Goal: Find specific fact: Find specific fact

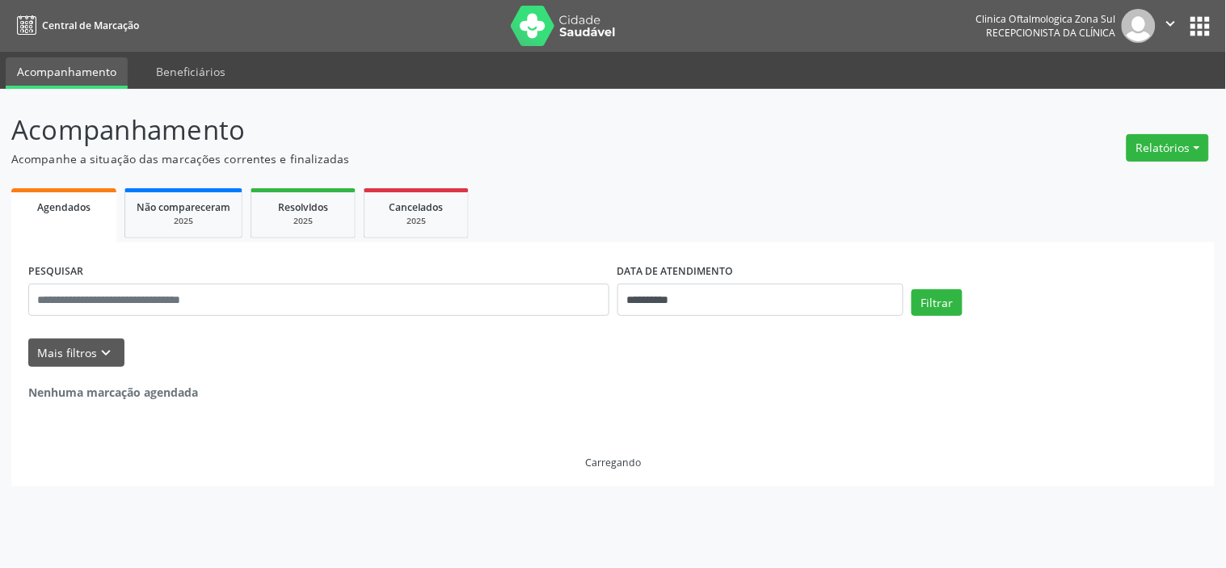
select select "*"
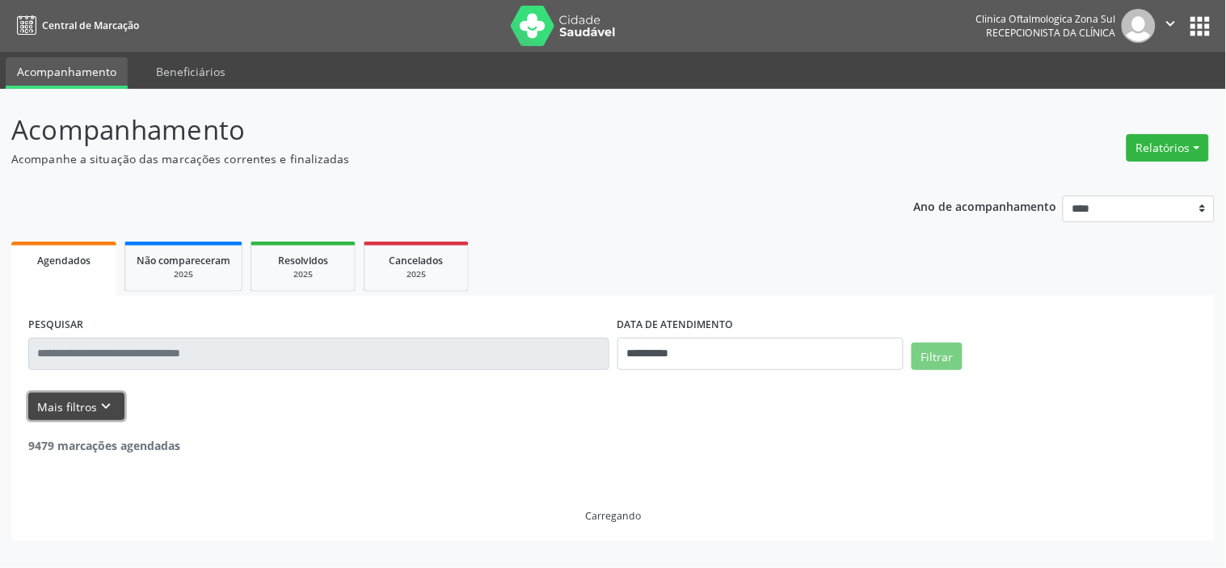
click at [116, 410] on button "Mais filtros keyboard_arrow_down" at bounding box center [76, 407] width 96 height 28
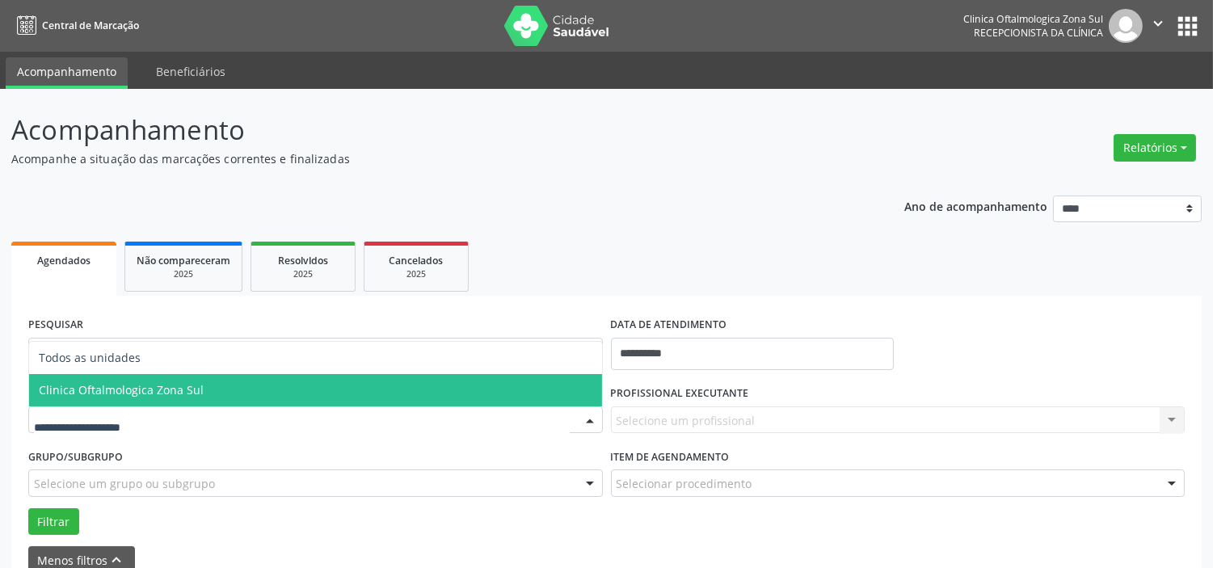
click at [164, 396] on span "Clinica Oftalmologica Zona Sul" at bounding box center [121, 389] width 165 height 15
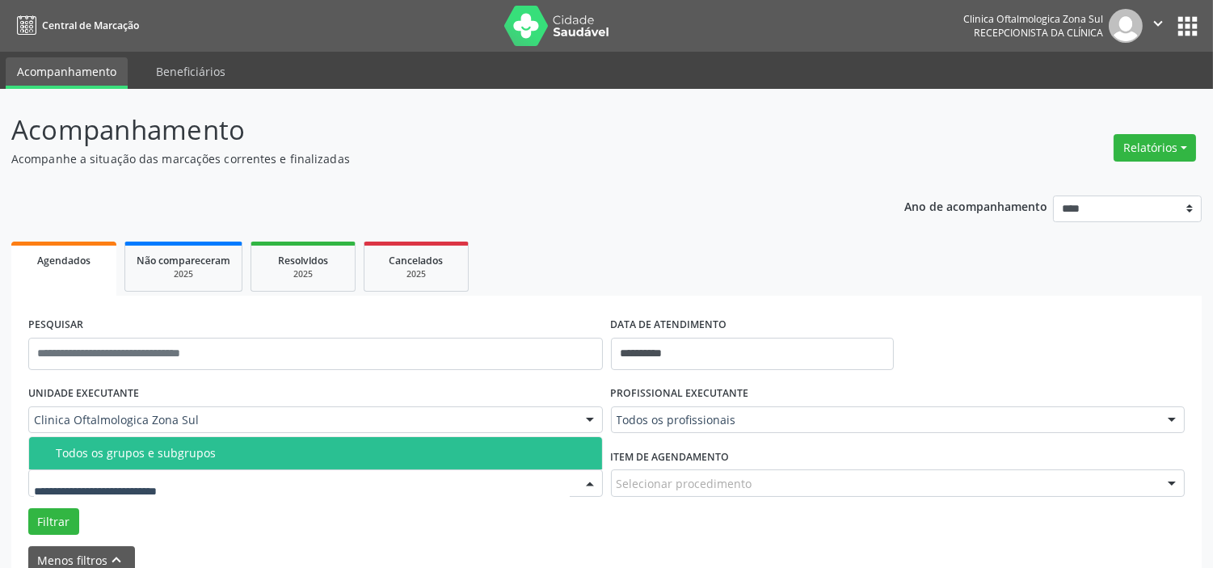
click at [179, 449] on div "Todos os grupos e subgrupos" at bounding box center [324, 453] width 537 height 13
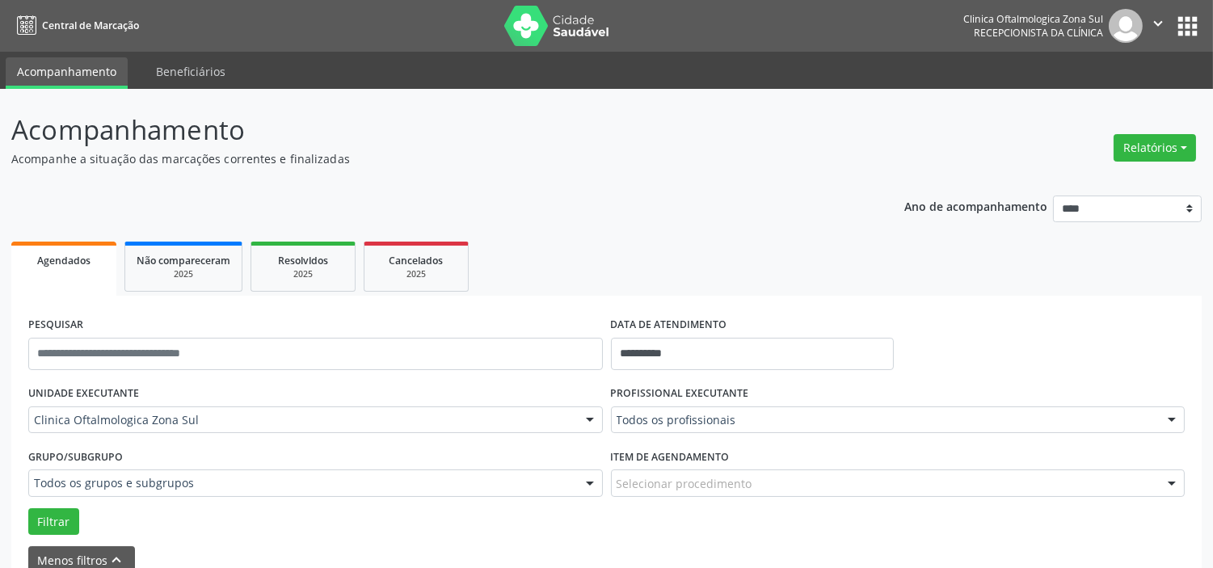
click at [763, 330] on div "DATA DE ATENDIMENTO" at bounding box center [752, 325] width 283 height 25
click at [741, 356] on input "**********" at bounding box center [752, 354] width 283 height 32
click at [796, 229] on span "15" at bounding box center [806, 223] width 32 height 32
type input "**********"
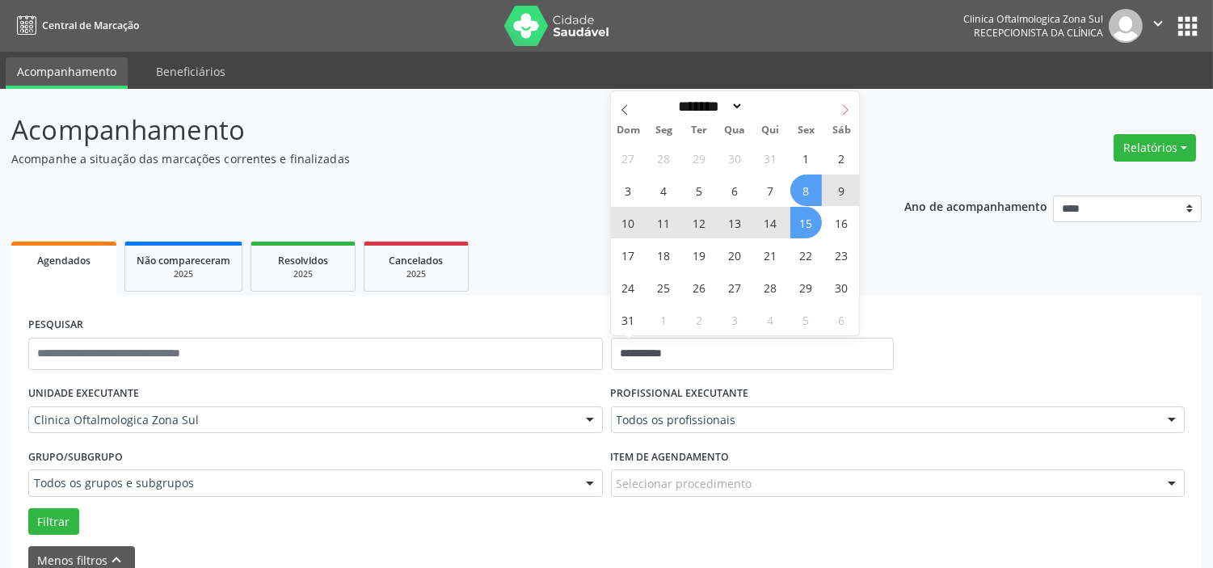
click at [844, 108] on icon at bounding box center [845, 109] width 11 height 11
select select "*"
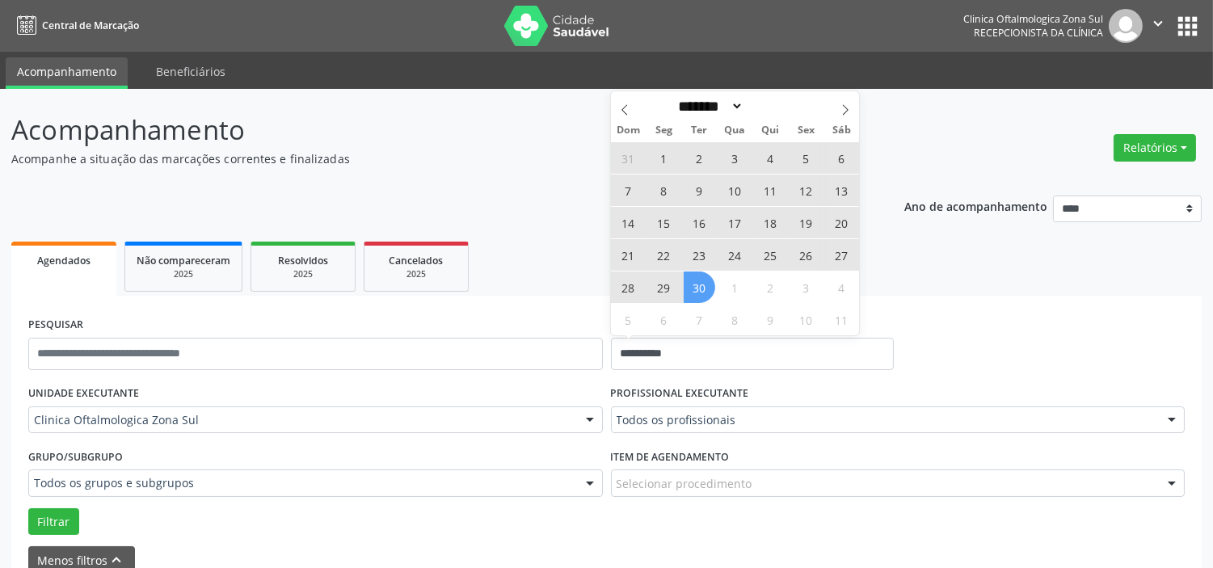
click at [691, 286] on span "30" at bounding box center [700, 287] width 32 height 32
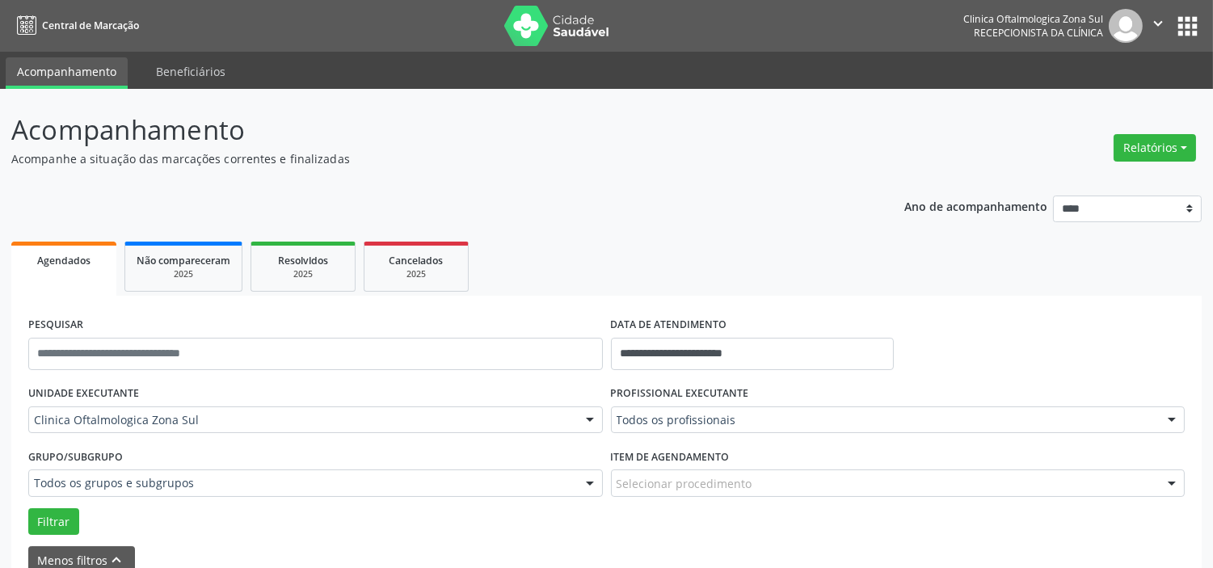
drag, startPoint x: 680, startPoint y: 424, endPoint x: 674, endPoint y: 372, distance: 52.8
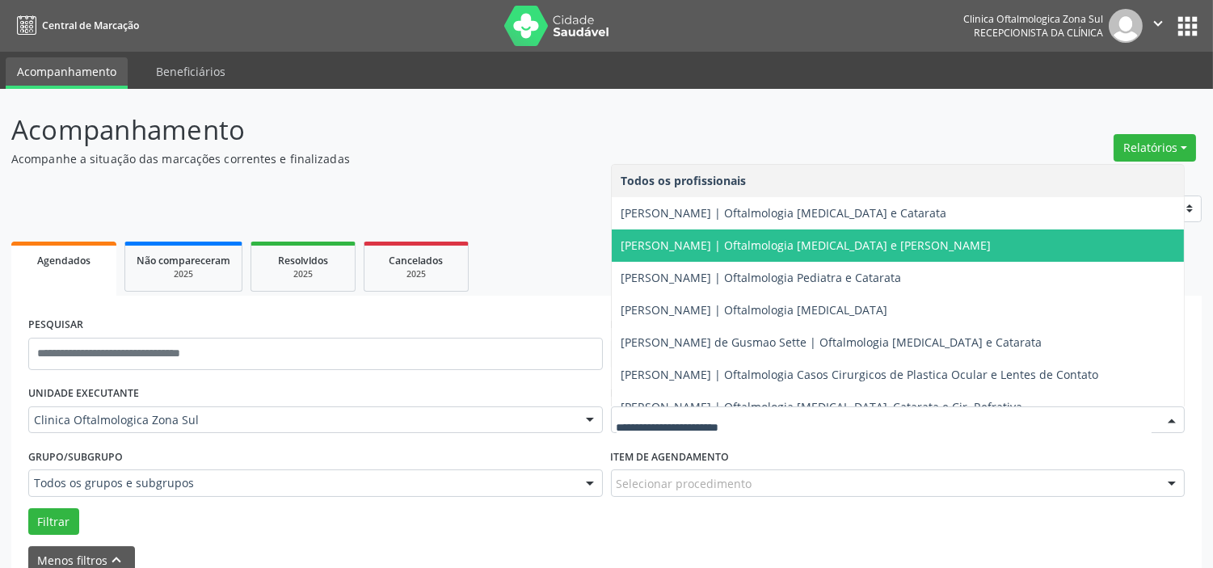
click at [674, 229] on span "[PERSON_NAME] | Oftalmologia [MEDICAL_DATA] e [PERSON_NAME]" at bounding box center [898, 245] width 573 height 32
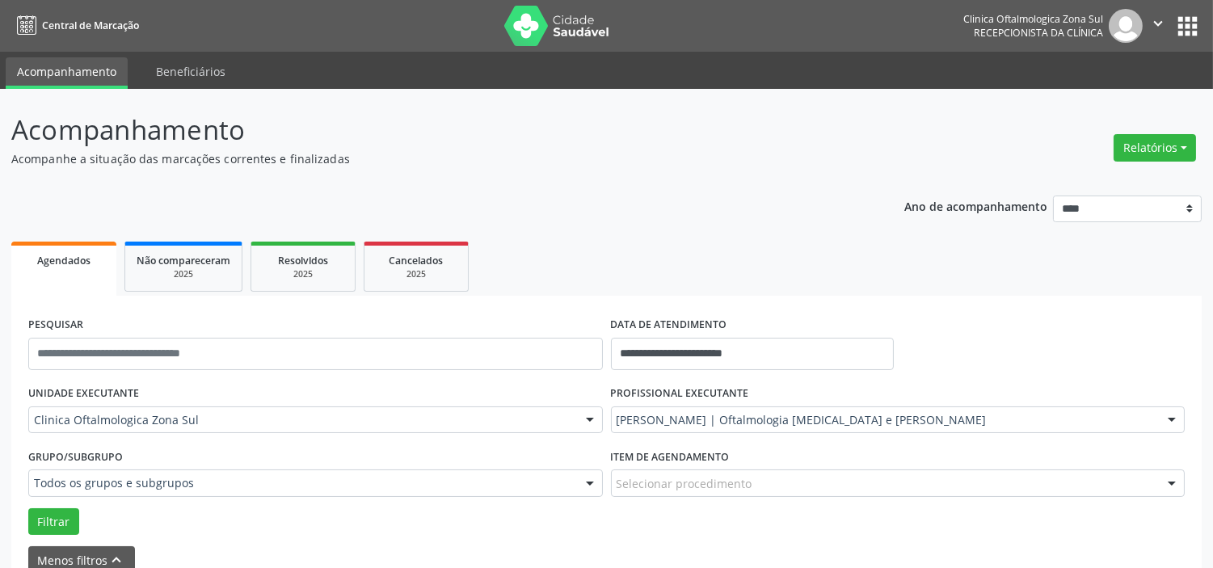
drag, startPoint x: 683, startPoint y: 418, endPoint x: 689, endPoint y: 372, distance: 45.7
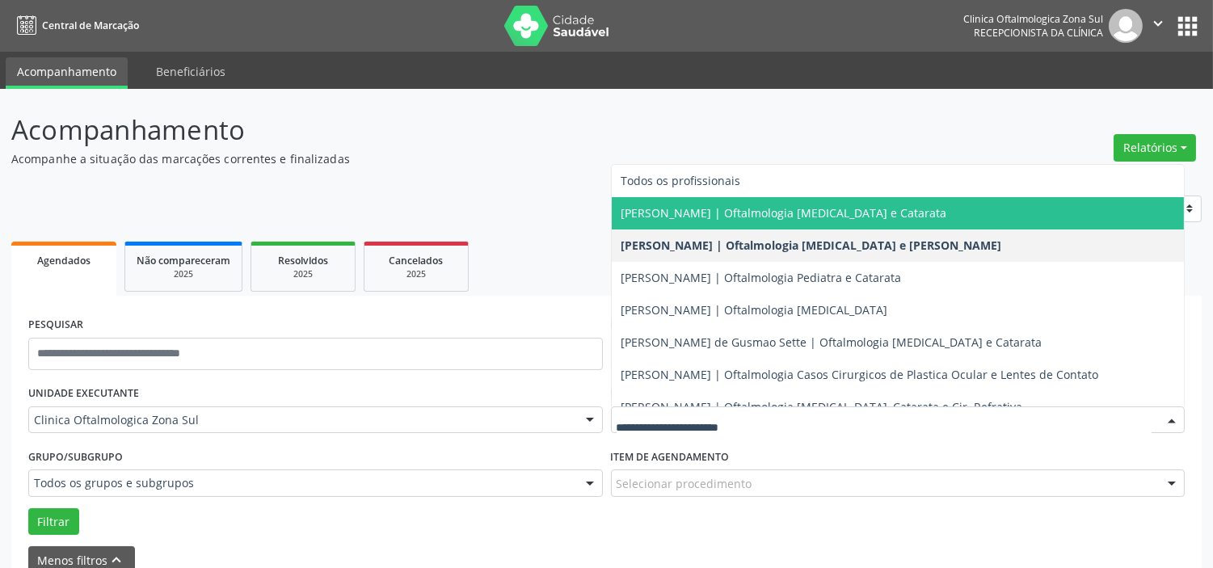
drag, startPoint x: 703, startPoint y: 216, endPoint x: 667, endPoint y: 249, distance: 48.6
click at [703, 215] on span "[PERSON_NAME] | Oftalmologia [MEDICAL_DATA] e Catarata" at bounding box center [784, 212] width 326 height 15
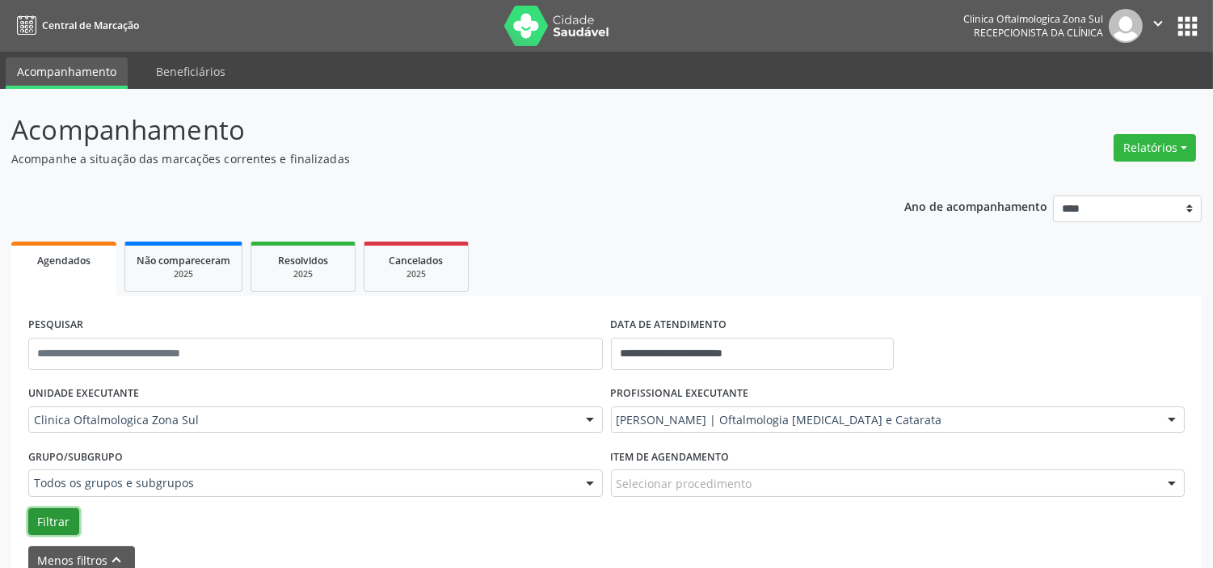
click at [57, 518] on button "Filtrar" at bounding box center [53, 521] width 51 height 27
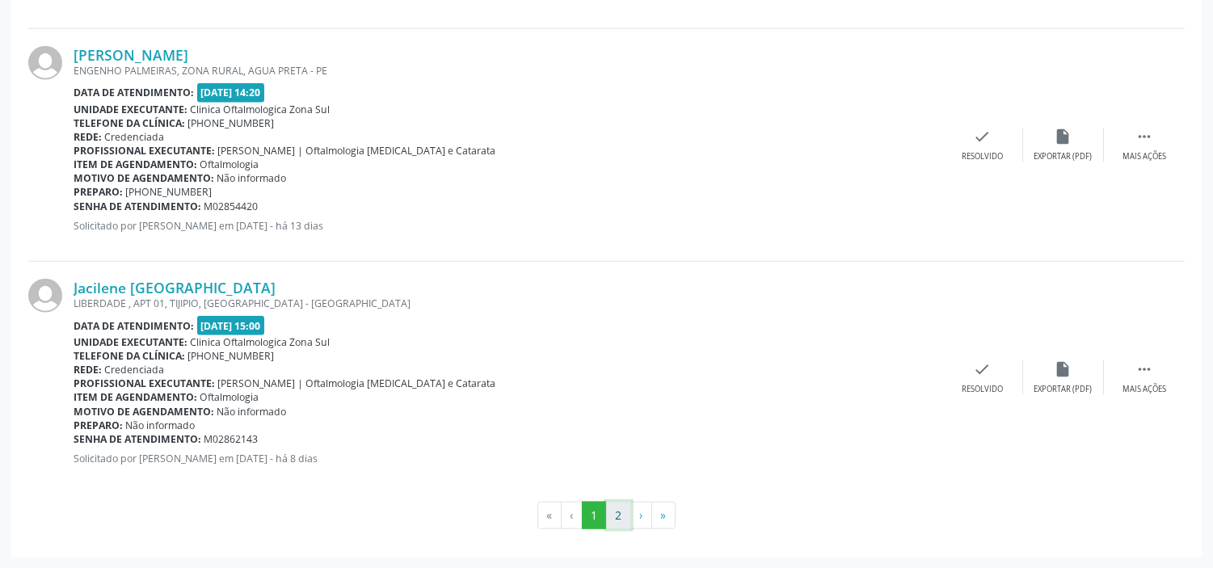
click at [620, 512] on button "2" at bounding box center [618, 515] width 25 height 27
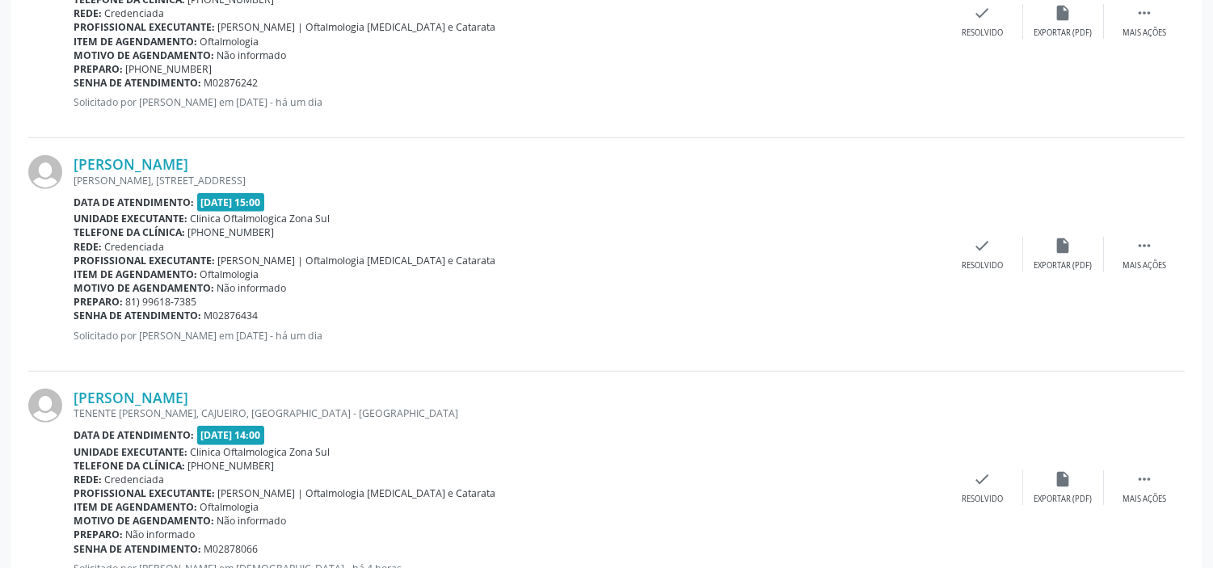
scroll to position [1541, 0]
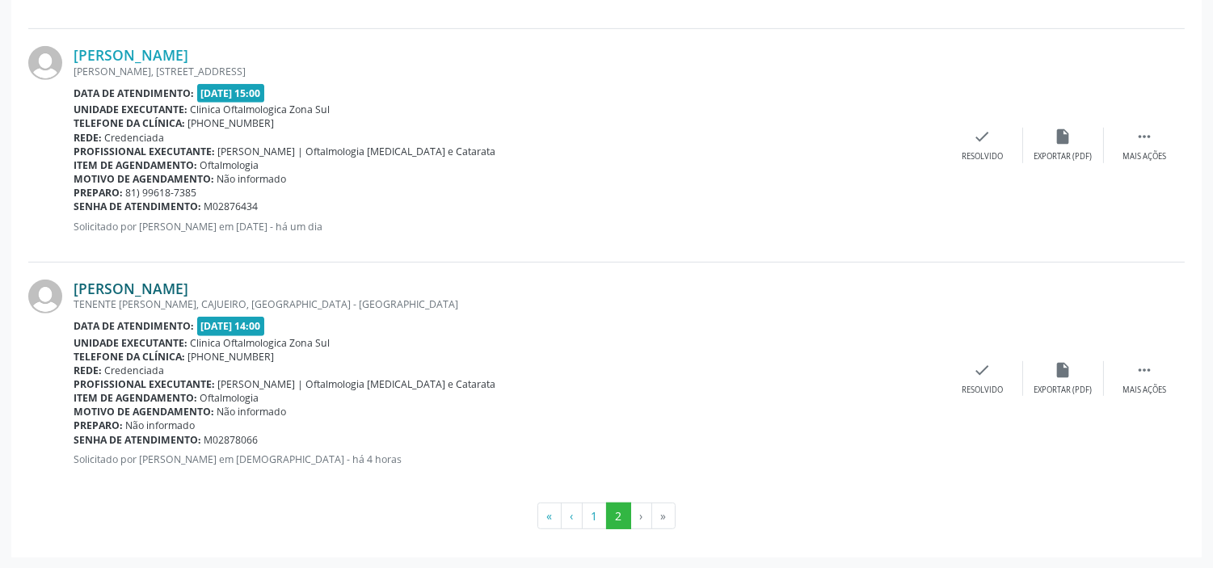
click at [188, 285] on link "[PERSON_NAME]" at bounding box center [131, 289] width 115 height 18
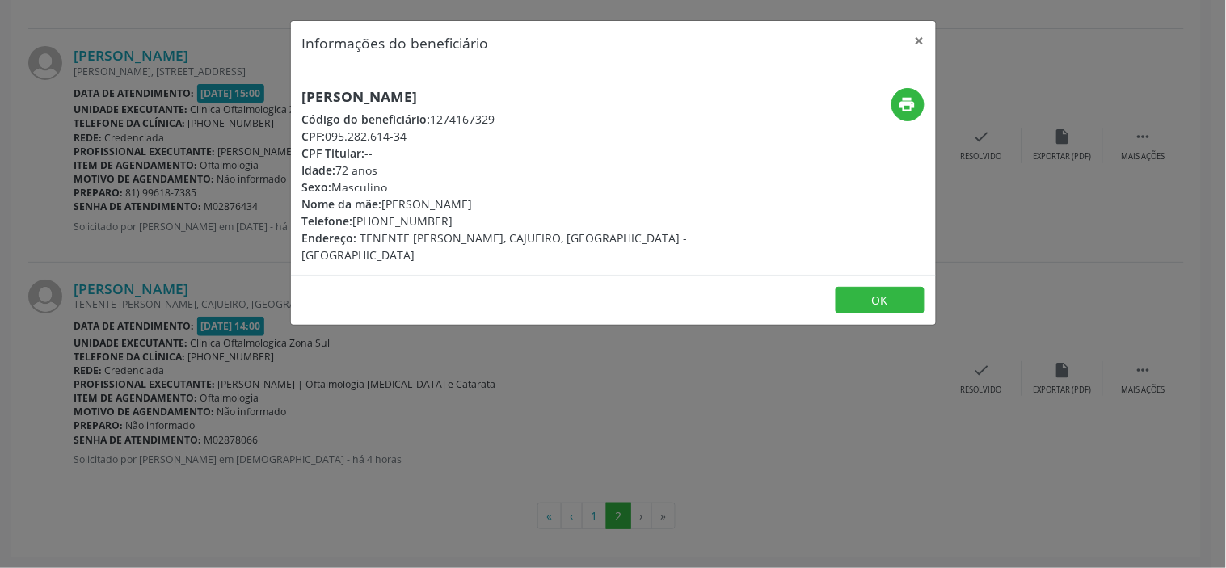
drag, startPoint x: 412, startPoint y: 136, endPoint x: 326, endPoint y: 143, distance: 86.0
click at [326, 143] on div "CPF: 095.282.614-34" at bounding box center [505, 136] width 407 height 17
copy div "095.282.614-34"
click at [409, 309] on div "Informações do beneficiário × [PERSON_NAME] Código do beneficiário: 1274167329 …" at bounding box center [613, 173] width 646 height 306
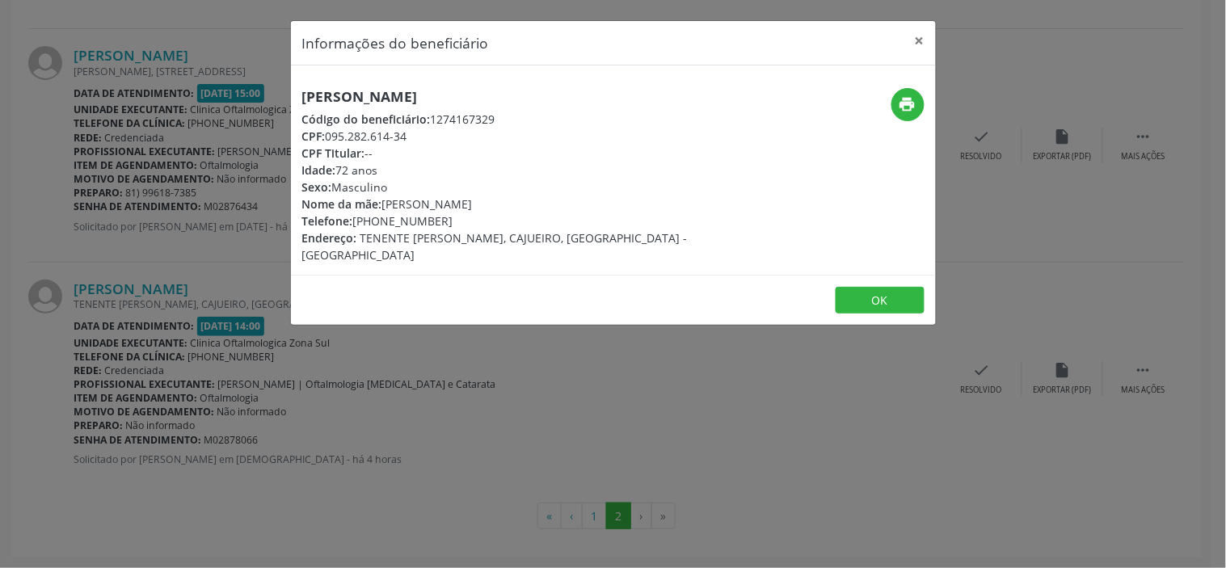
click at [275, 431] on div "Informações do beneficiário × [PERSON_NAME] Código do beneficiário: 1274167329 …" at bounding box center [613, 284] width 1226 height 568
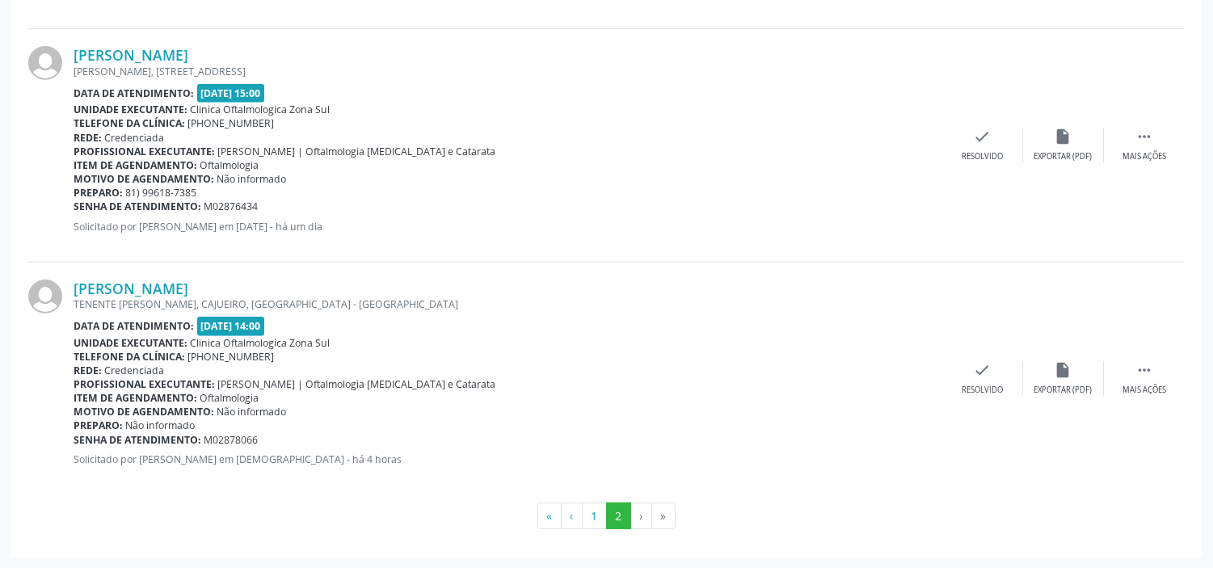
drag, startPoint x: 263, startPoint y: 440, endPoint x: 75, endPoint y: 440, distance: 188.3
click at [75, 440] on div "Senha de atendimento: M02878066" at bounding box center [508, 440] width 869 height 14
copy div "Senha de atendimento: M02878066"
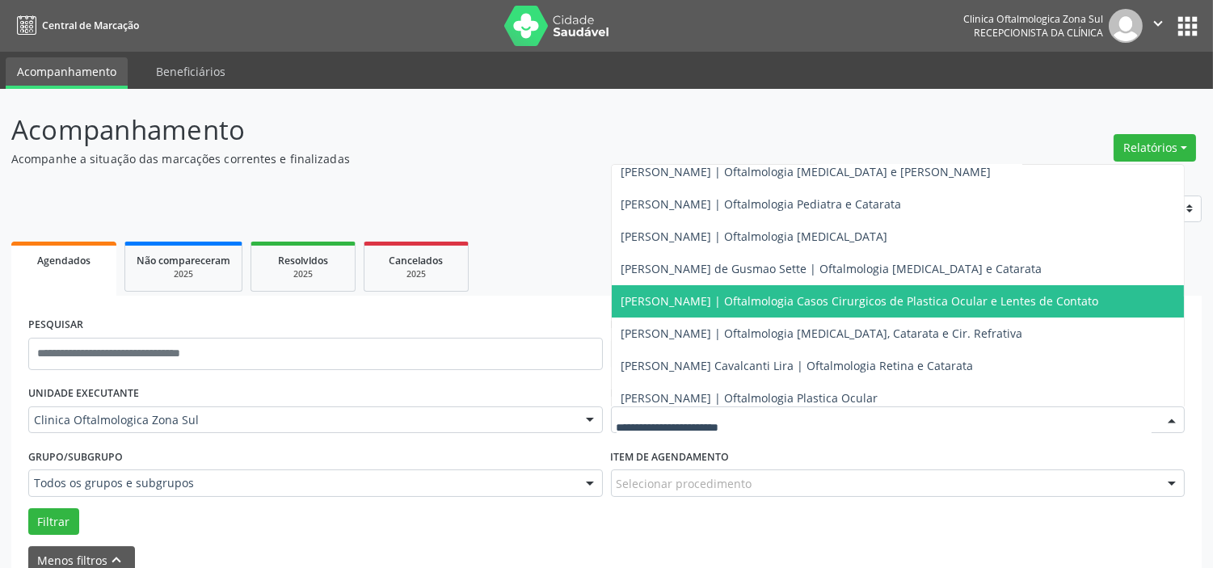
scroll to position [146, 0]
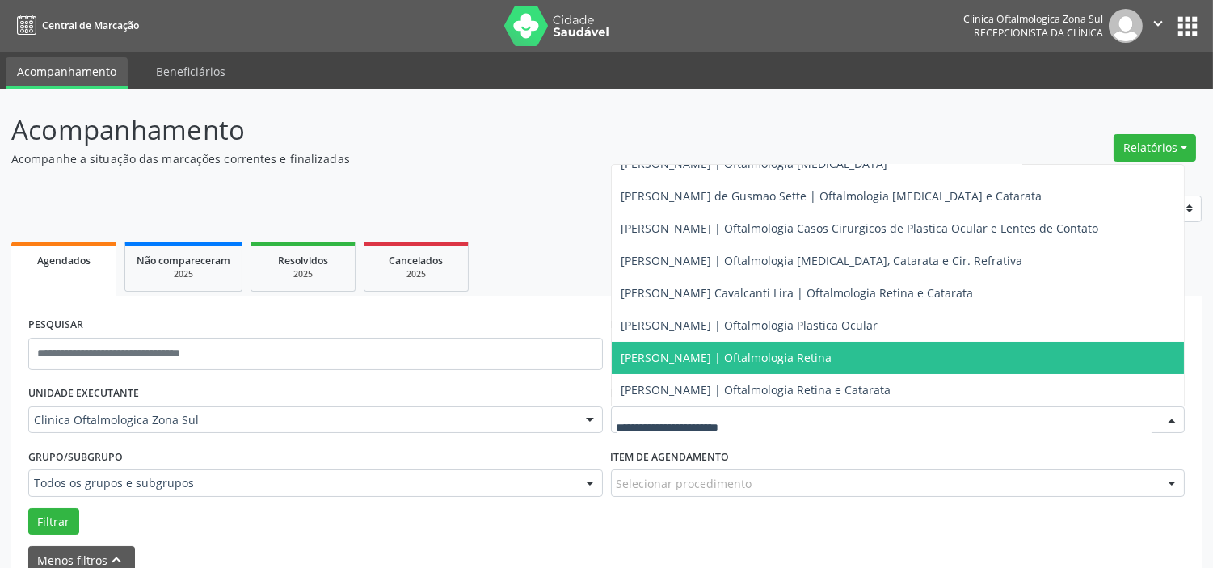
click at [697, 364] on span "[PERSON_NAME] | Oftalmologia Retina" at bounding box center [898, 358] width 573 height 32
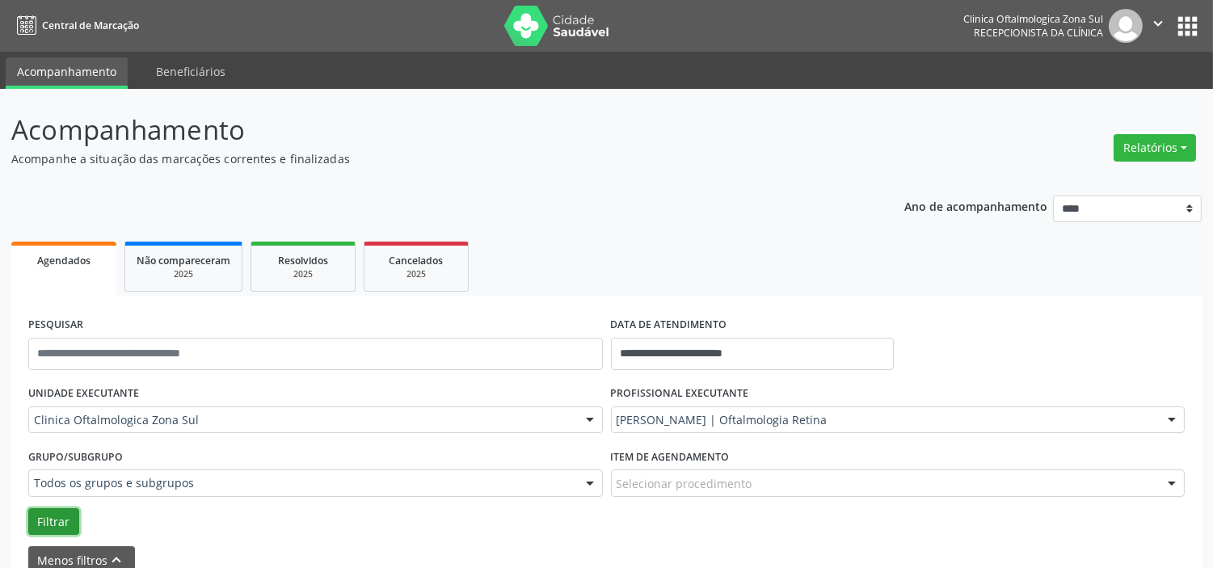
click at [73, 513] on button "Filtrar" at bounding box center [53, 521] width 51 height 27
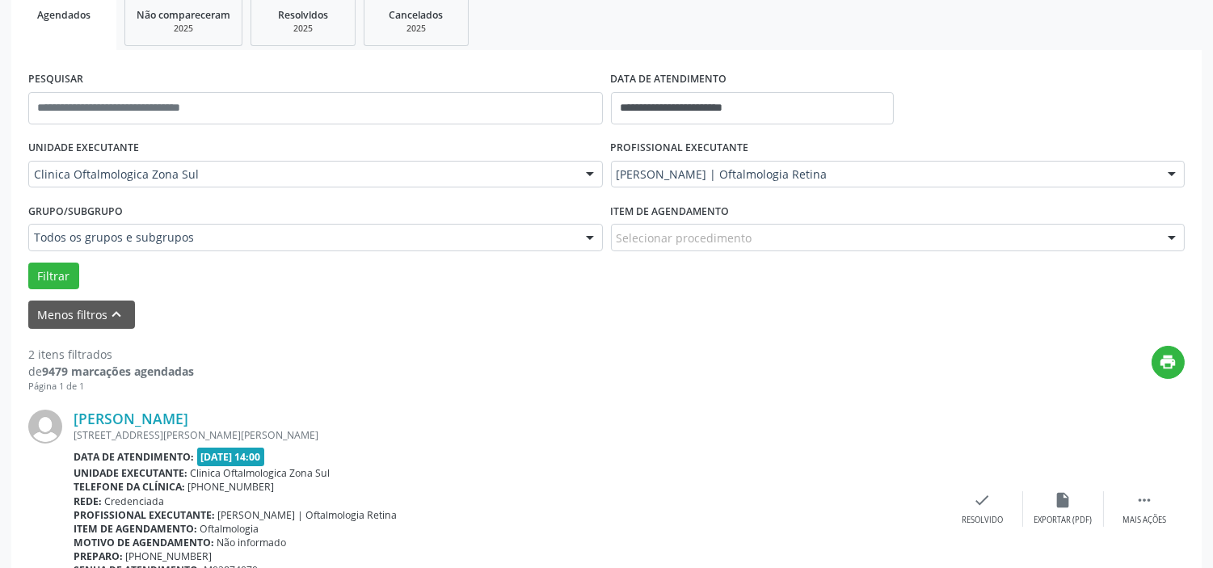
scroll to position [0, 0]
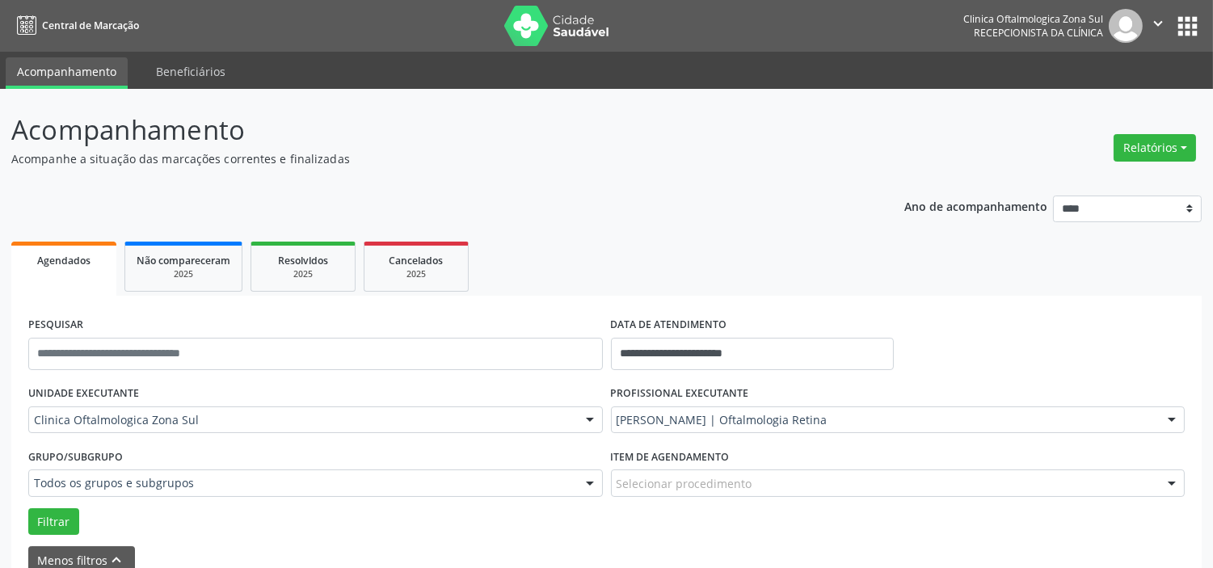
click at [1160, 18] on icon "" at bounding box center [1158, 24] width 18 height 18
drag, startPoint x: 1117, startPoint y: 84, endPoint x: 1110, endPoint y: 93, distance: 11.0
click at [1117, 84] on ul "Configurações Sair" at bounding box center [1116, 81] width 113 height 70
click at [1105, 95] on link "Sair" at bounding box center [1117, 98] width 112 height 23
